Goal: Information Seeking & Learning: Learn about a topic

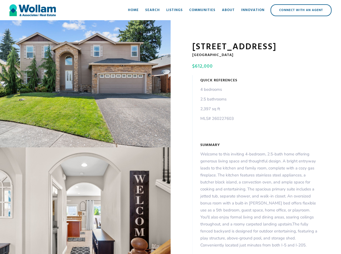
click at [85, 85] on div "open lightbox" at bounding box center [85, 83] width 170 height 127
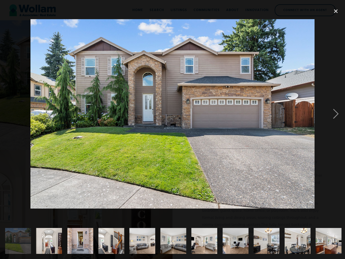
click at [85, 202] on img at bounding box center [172, 113] width 284 height 189
